Goal: Check status

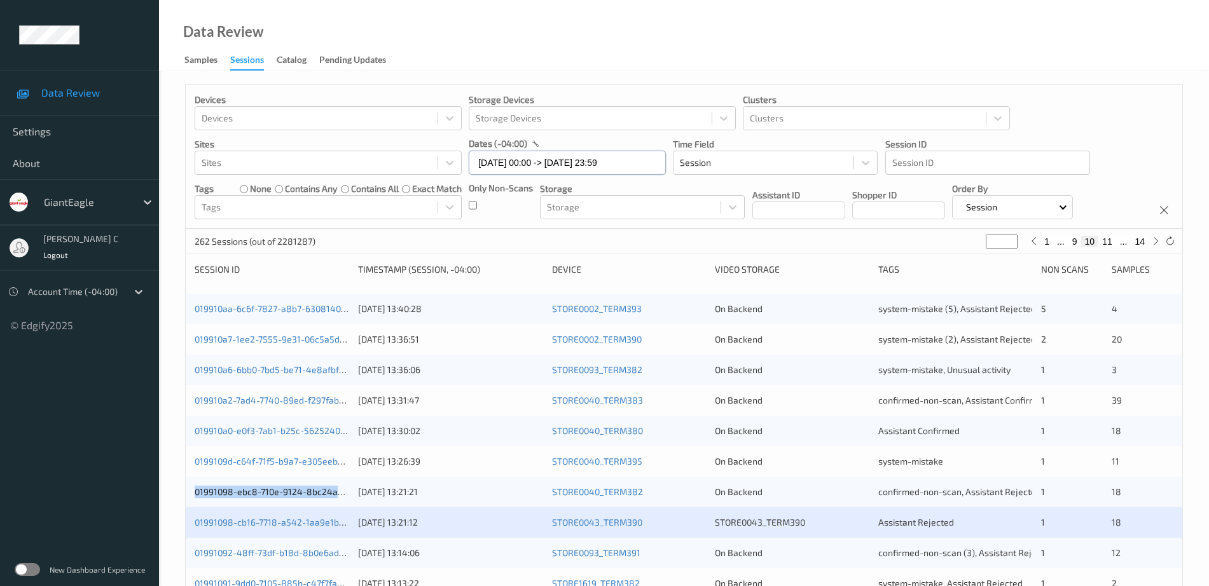
click at [542, 155] on input "03/09/2025 00:00 -> 03/09/2025 23:59" at bounding box center [567, 163] width 197 height 24
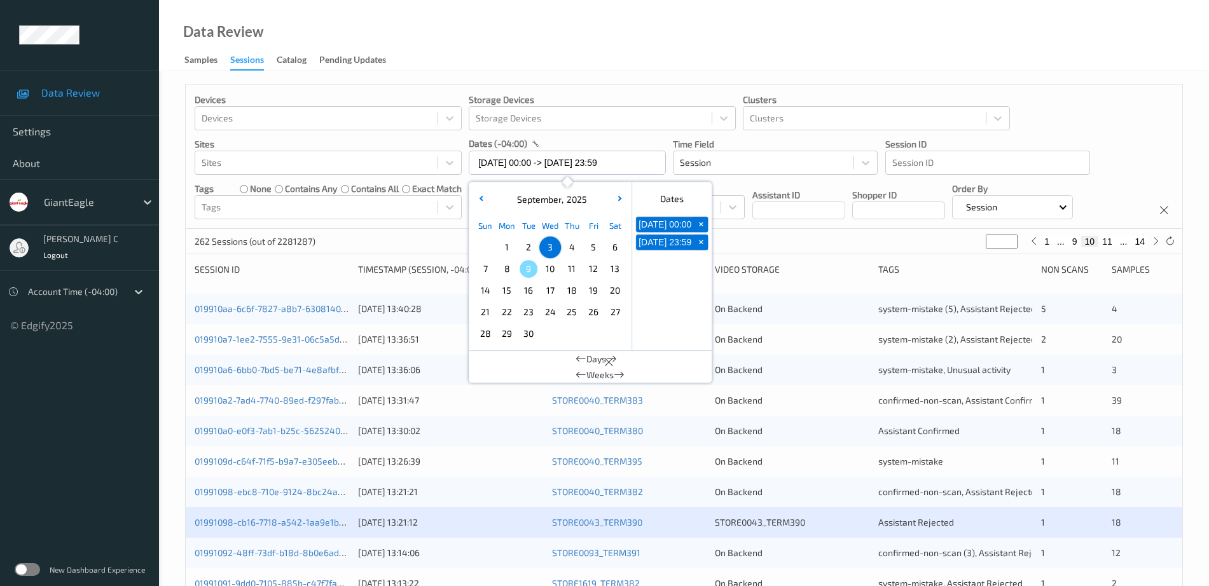
click at [513, 268] on span "8" at bounding box center [507, 269] width 18 height 18
type input "[DATE] 00:00"
type input "*"
click at [513, 268] on span "8" at bounding box center [507, 269] width 18 height 18
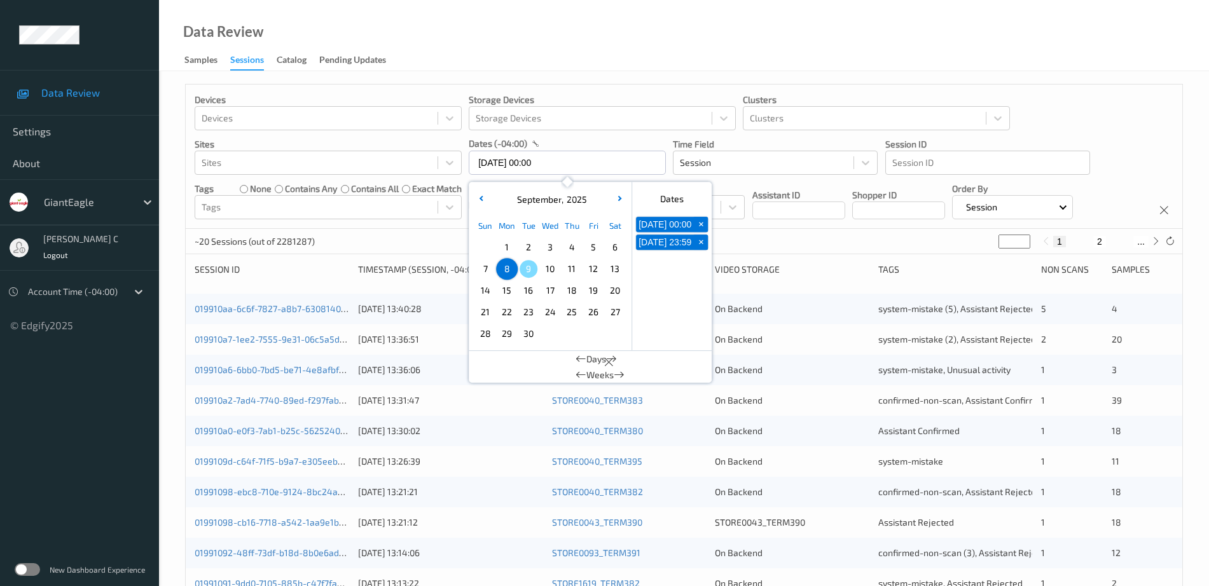
type input "[DATE] 00:00 -> [DATE] 23:59"
click at [616, 64] on div "Data Review Samples Sessions Catalog Pending Updates" at bounding box center [684, 35] width 1050 height 71
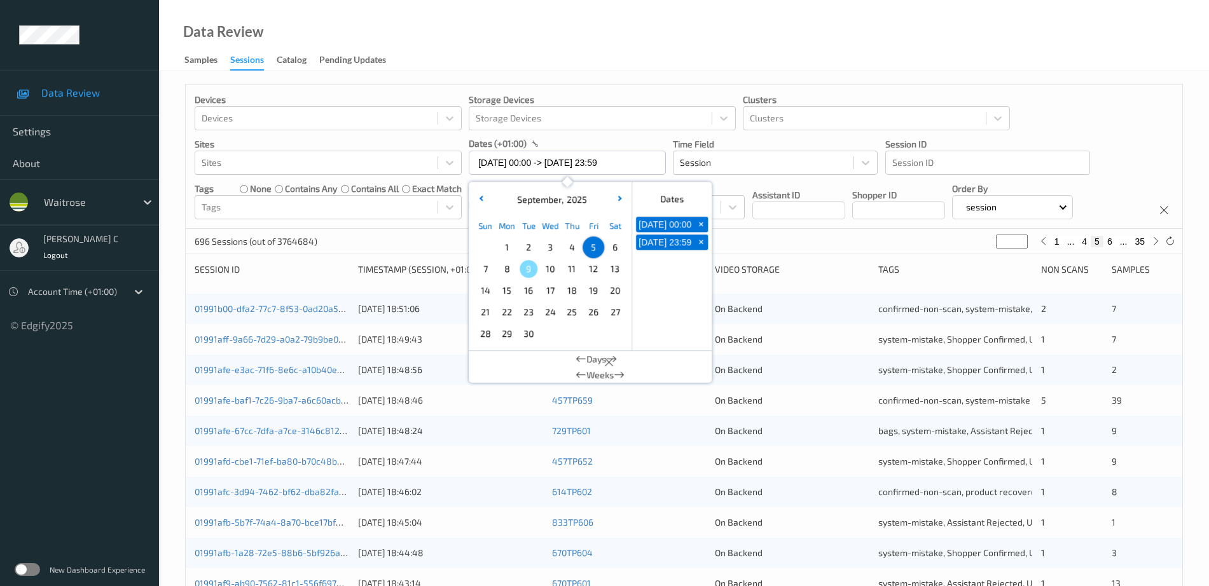
click at [507, 265] on span "8" at bounding box center [507, 269] width 18 height 18
type input "[DATE] 00:00 -> [DATE] 23:59"
type input "*"
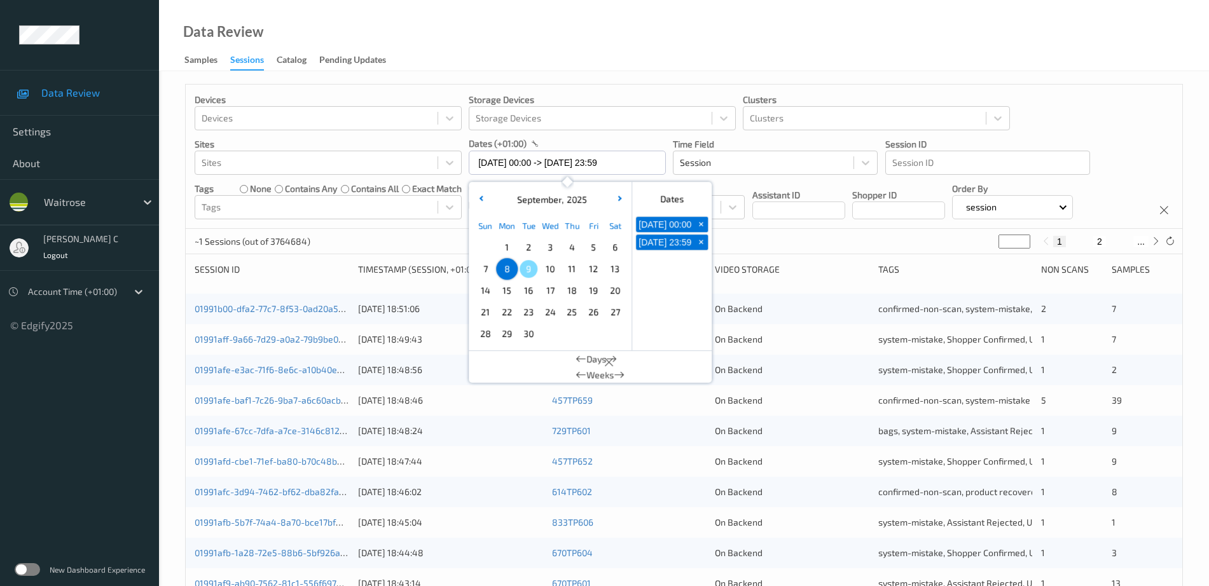
click at [615, 67] on div "Data Review Samples Sessions Catalog Pending Updates" at bounding box center [684, 35] width 1050 height 71
